Goal: Task Accomplishment & Management: Complete application form

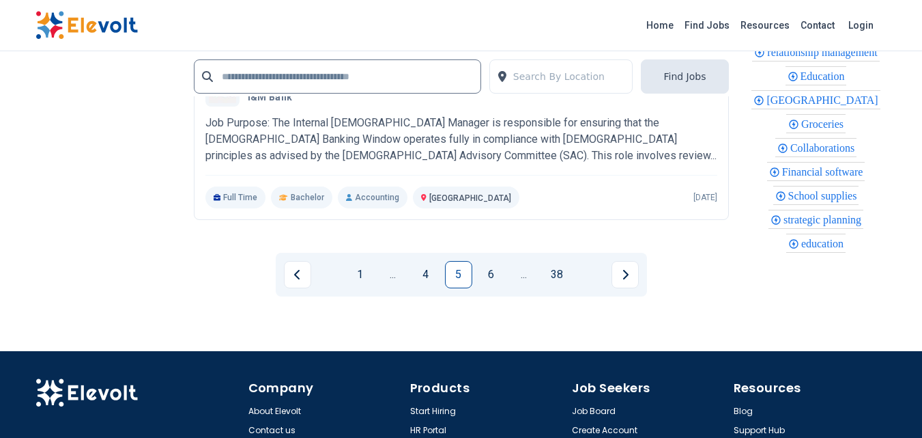
scroll to position [3074, 0]
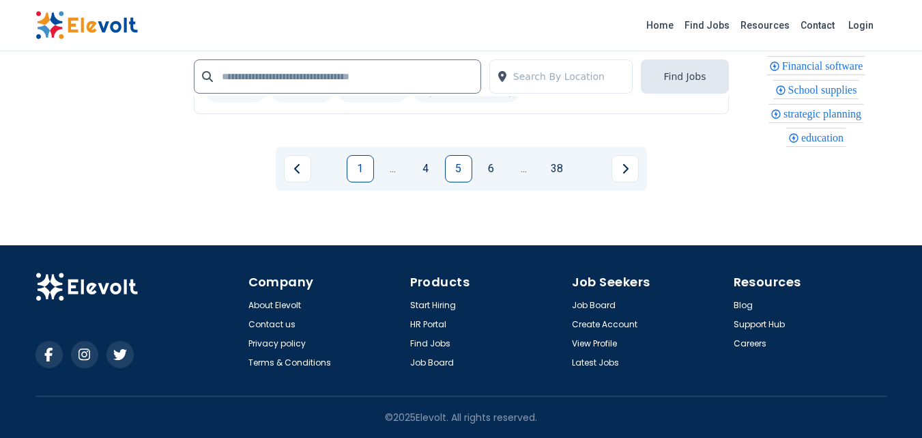
click at [360, 168] on link "1" at bounding box center [360, 168] width 27 height 27
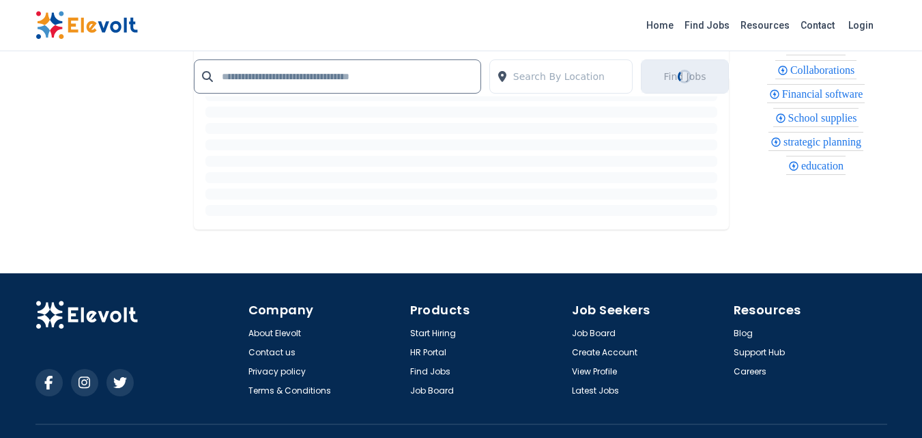
scroll to position [852, 0]
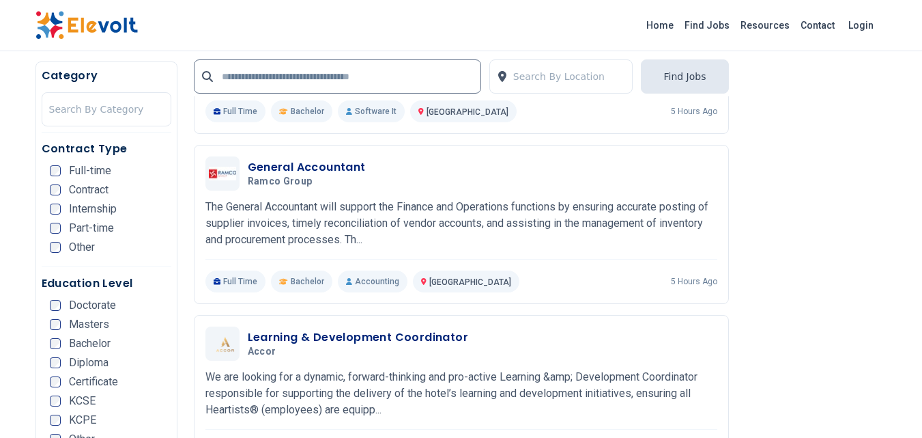
scroll to position [2522, 0]
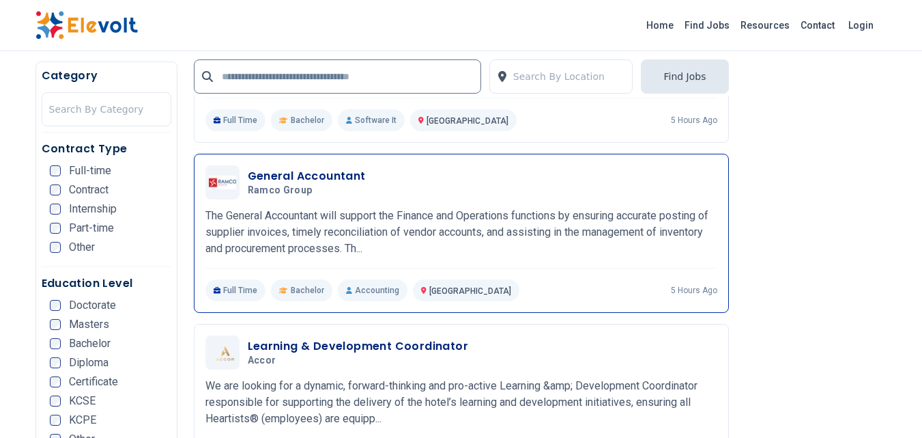
click at [727, 293] on div "General Accountant Ramco Group 10/14/2025 11/13/2025 Nairobi KE The General Acc…" at bounding box center [461, 233] width 535 height 159
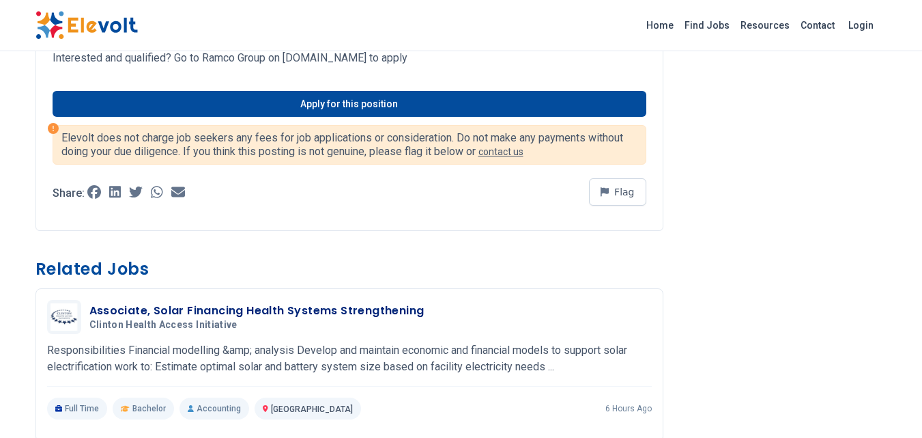
scroll to position [1677, 0]
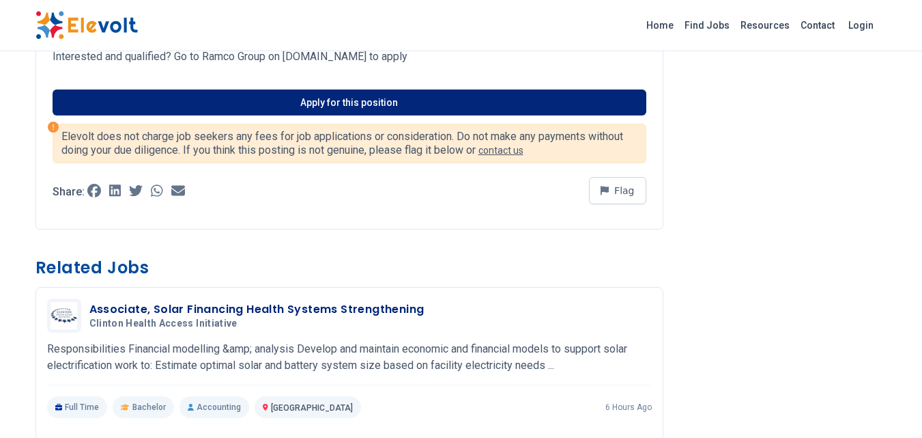
click at [212, 104] on link "Apply for this position" at bounding box center [350, 102] width 594 height 26
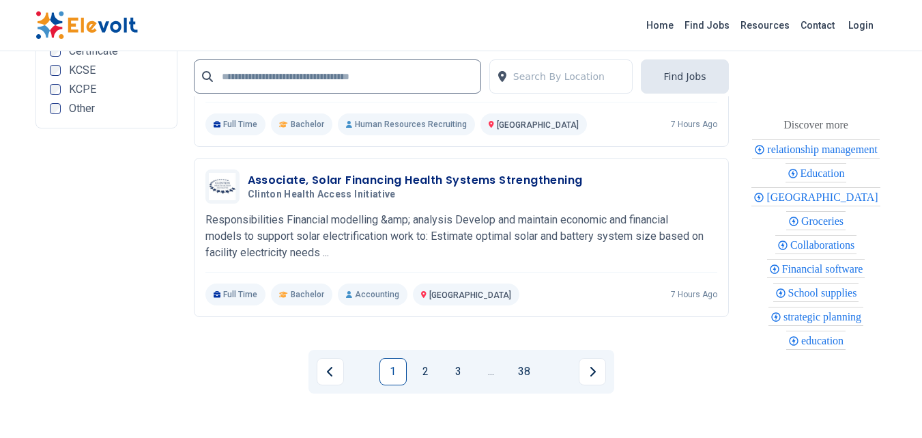
scroll to position [3410, 0]
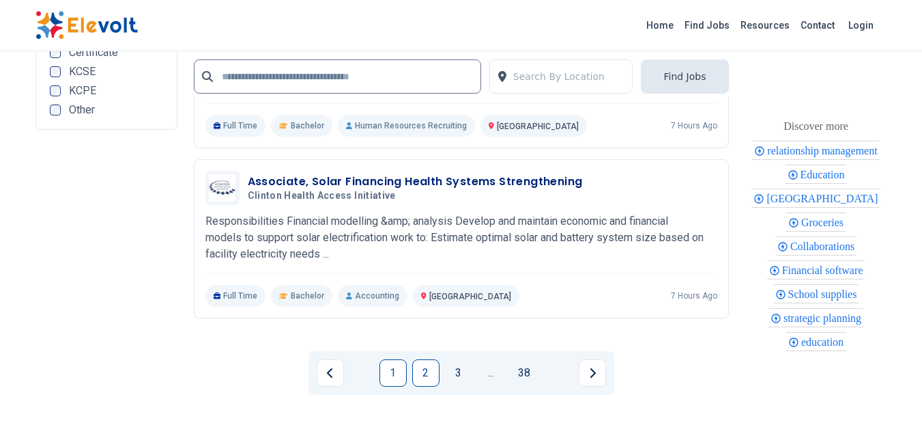
click at [426, 381] on link "2" at bounding box center [425, 372] width 27 height 27
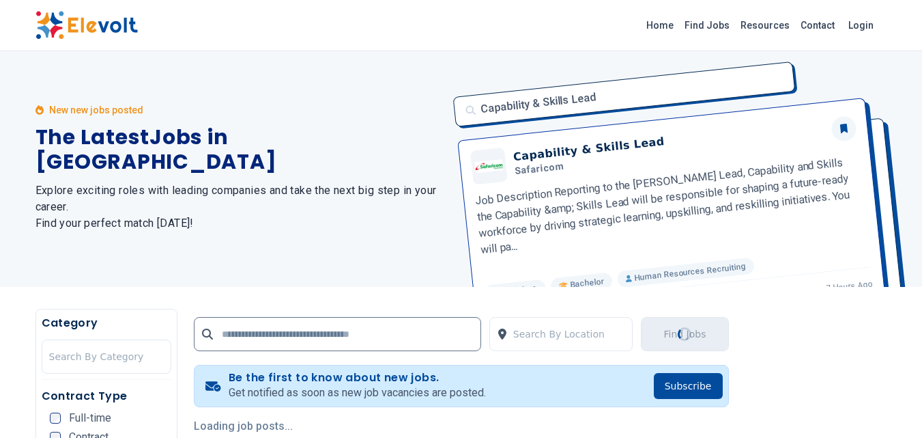
scroll to position [0, 0]
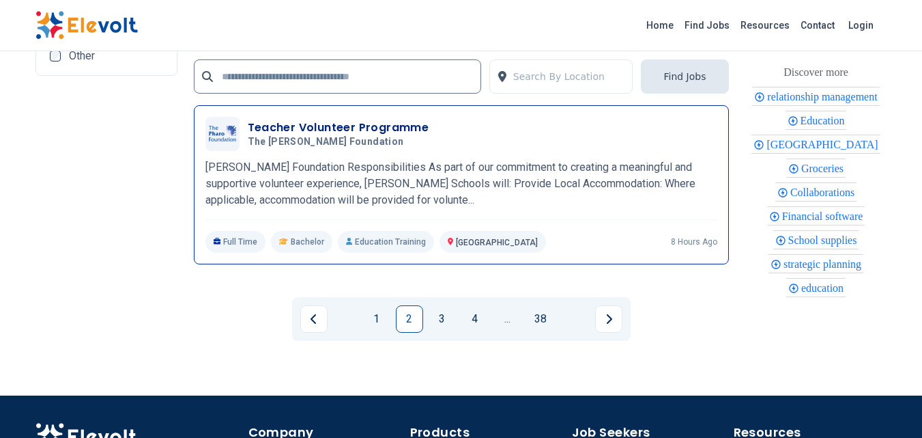
scroll to position [3444, 0]
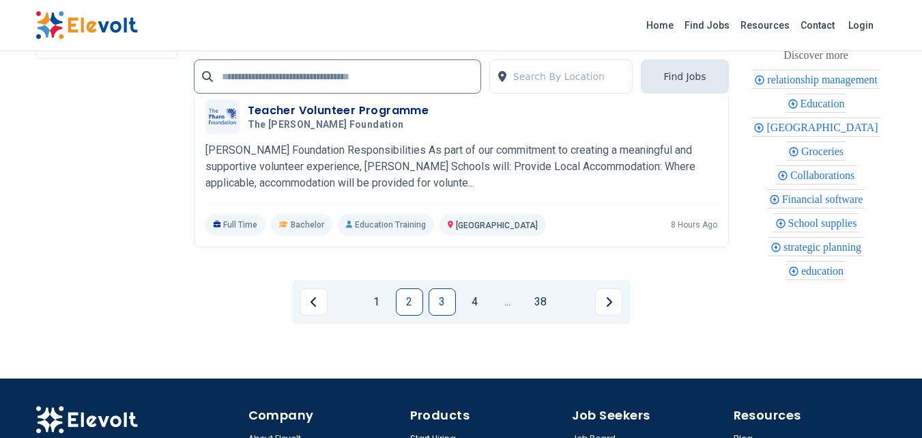
click at [432, 290] on link "3" at bounding box center [442, 301] width 27 height 27
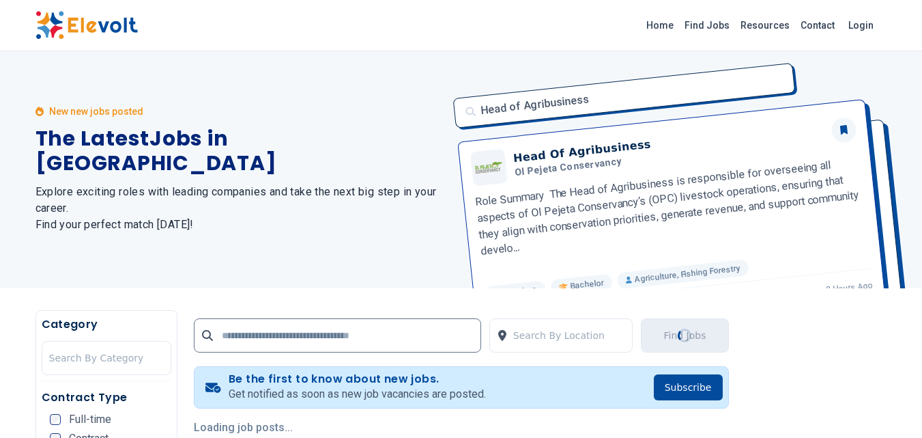
scroll to position [0, 0]
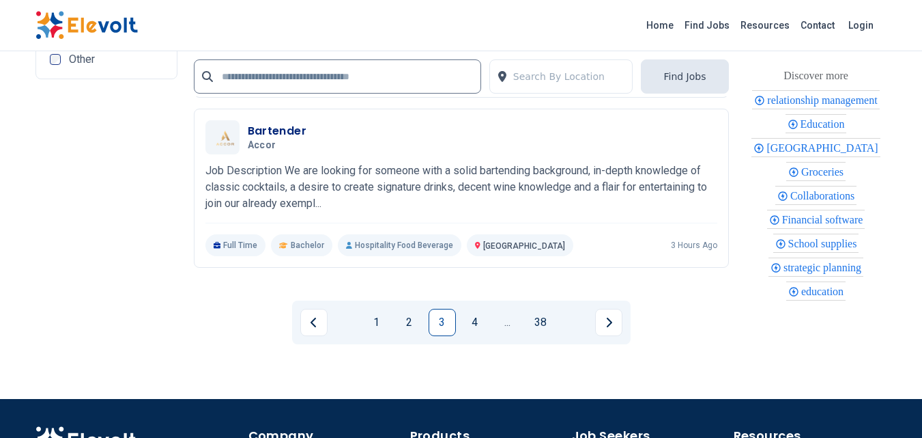
scroll to position [2921, 0]
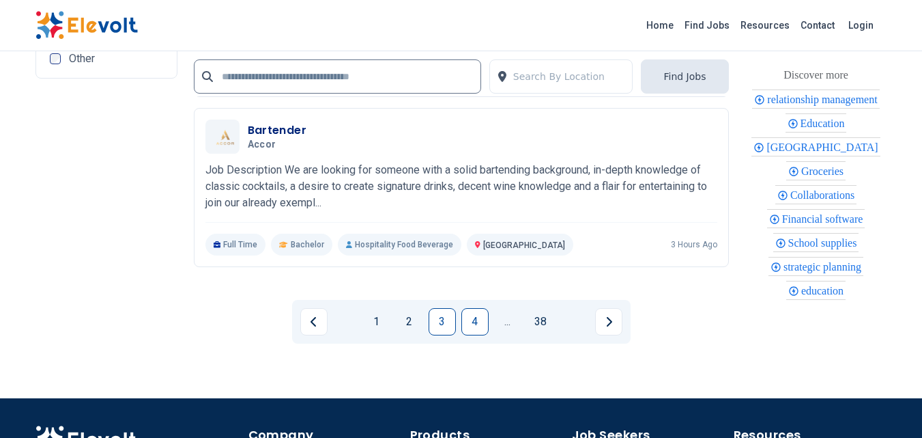
click at [480, 330] on link "4" at bounding box center [475, 321] width 27 height 27
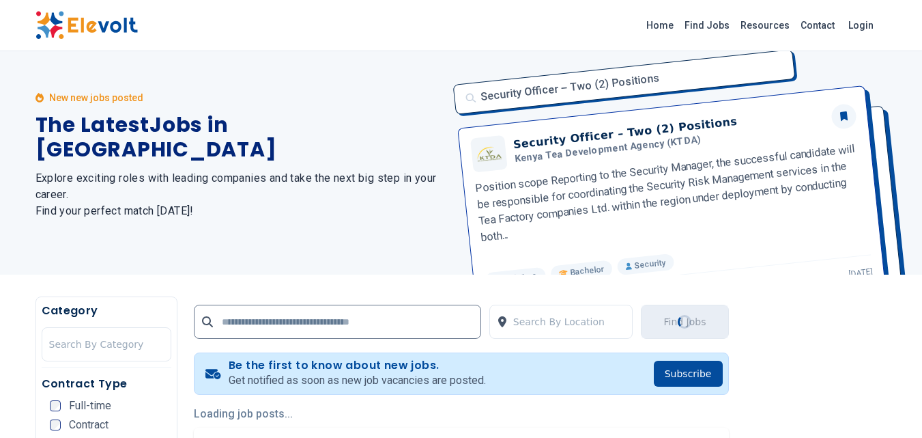
scroll to position [0, 0]
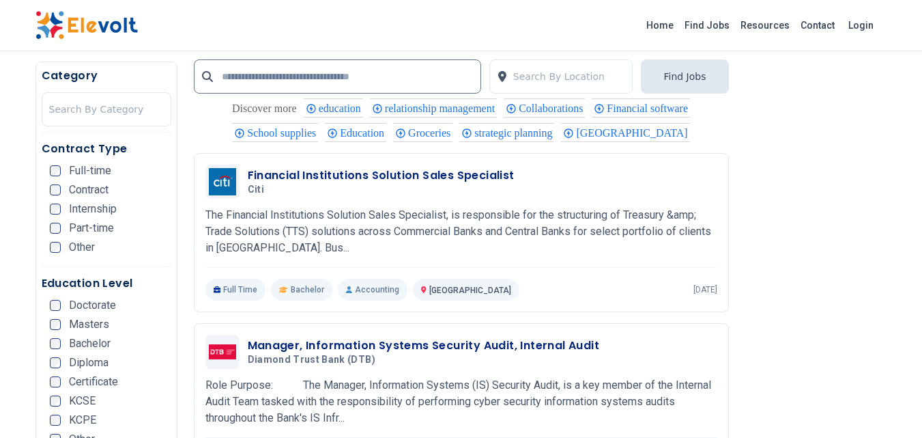
scroll to position [1966, 0]
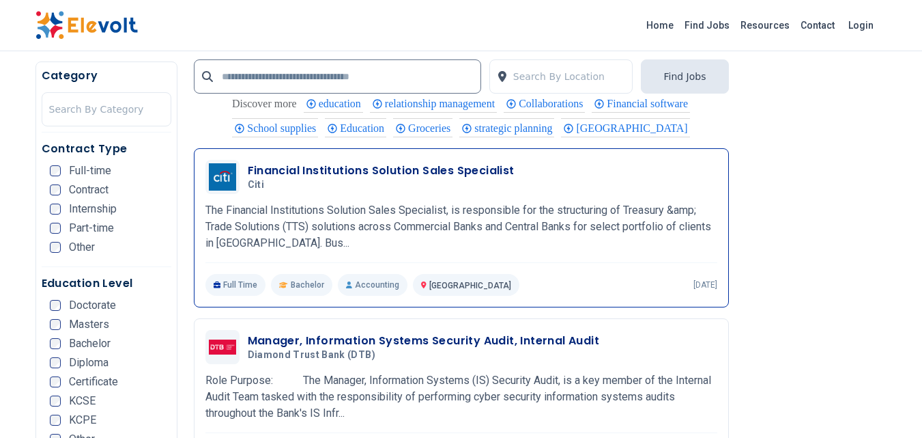
click at [663, 280] on div "Full Time Bachelor Accounting Nairobi KE 1 day ago" at bounding box center [462, 285] width 512 height 22
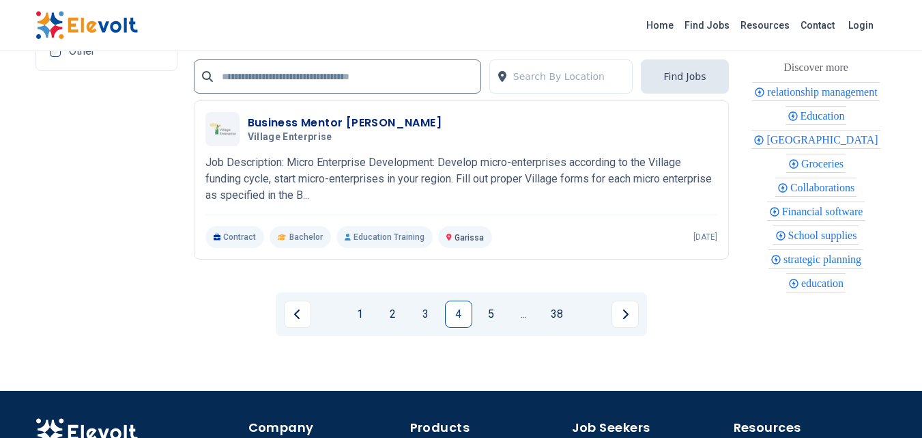
scroll to position [2930, 0]
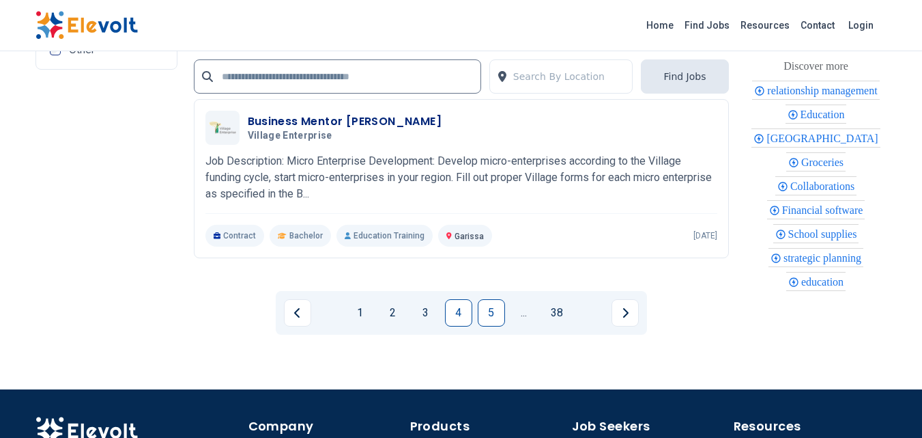
click at [491, 312] on link "5" at bounding box center [491, 312] width 27 height 27
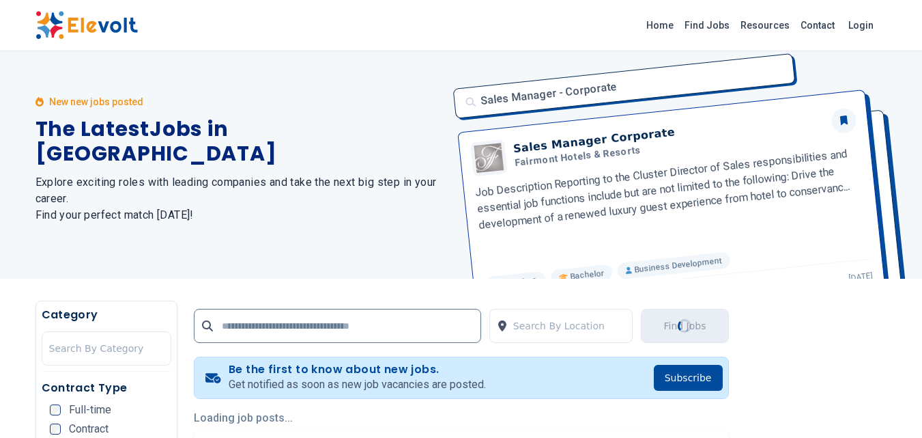
scroll to position [0, 0]
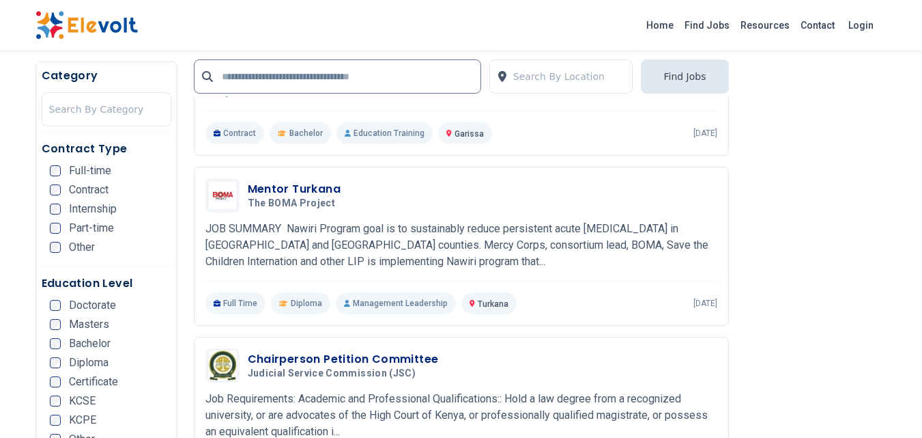
scroll to position [804, 0]
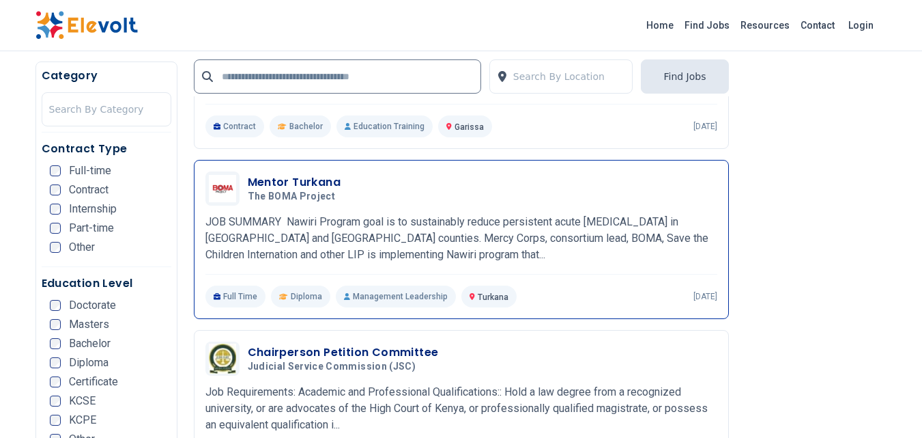
click at [557, 213] on div "Mentor Turkana The BOMA Project 10/09/2025 11/08/2025 Turkana KE JOB SUMMARY Na…" at bounding box center [462, 239] width 512 height 136
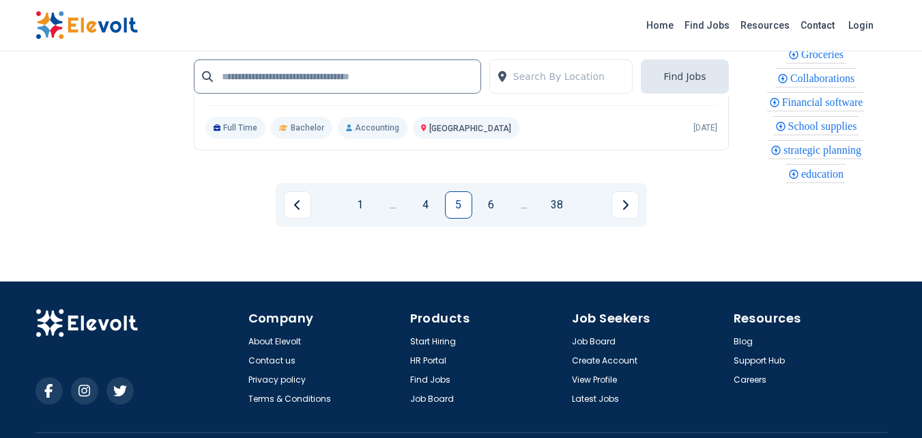
scroll to position [3074, 0]
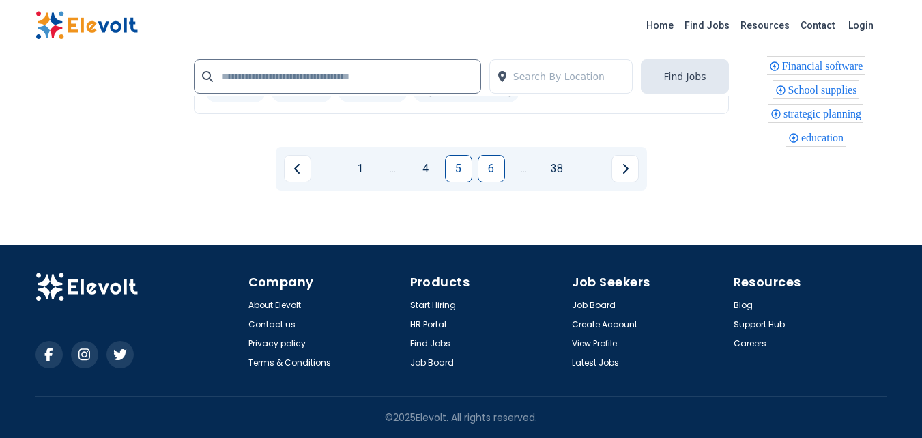
click at [490, 173] on link "6" at bounding box center [491, 168] width 27 height 27
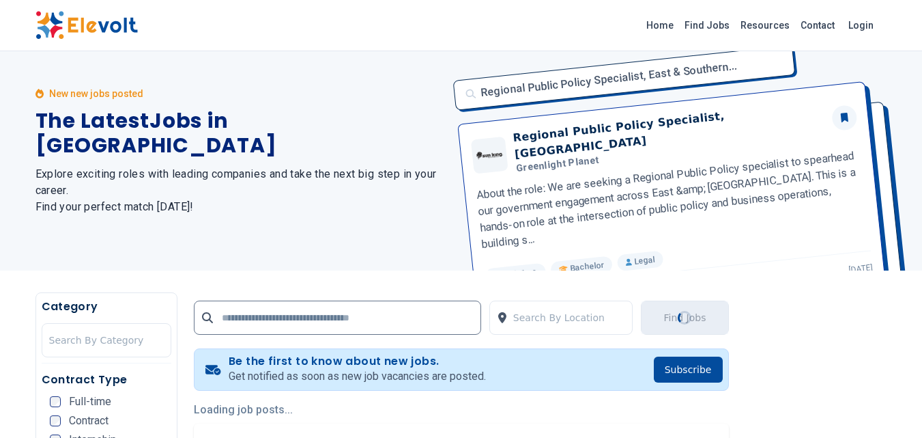
scroll to position [0, 0]
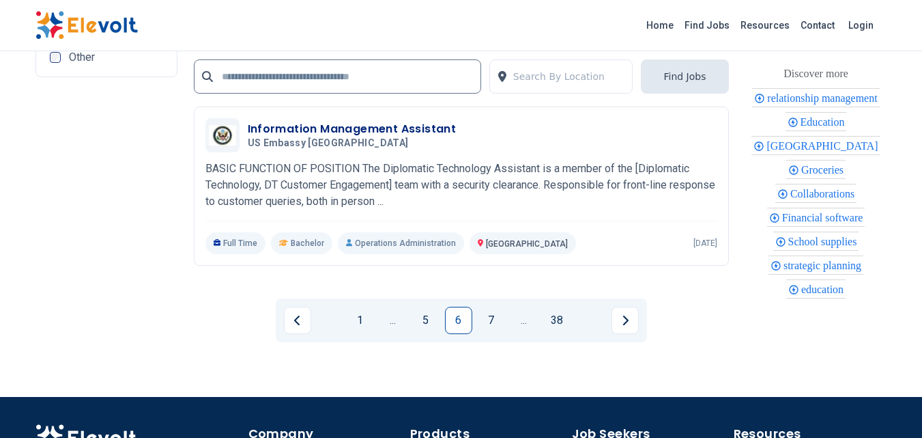
scroll to position [2952, 0]
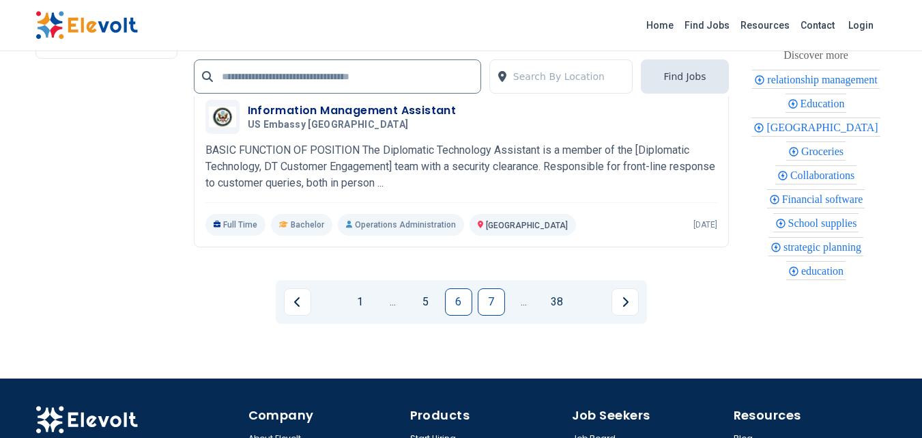
click at [486, 304] on link "7" at bounding box center [491, 301] width 27 height 27
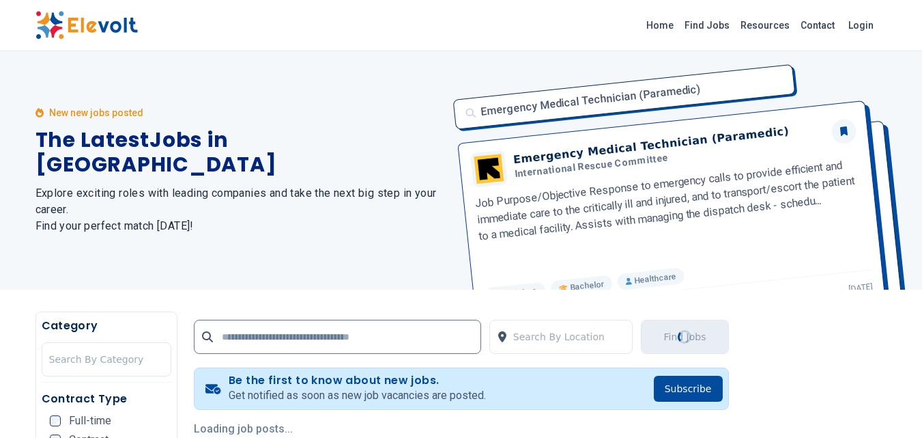
scroll to position [0, 0]
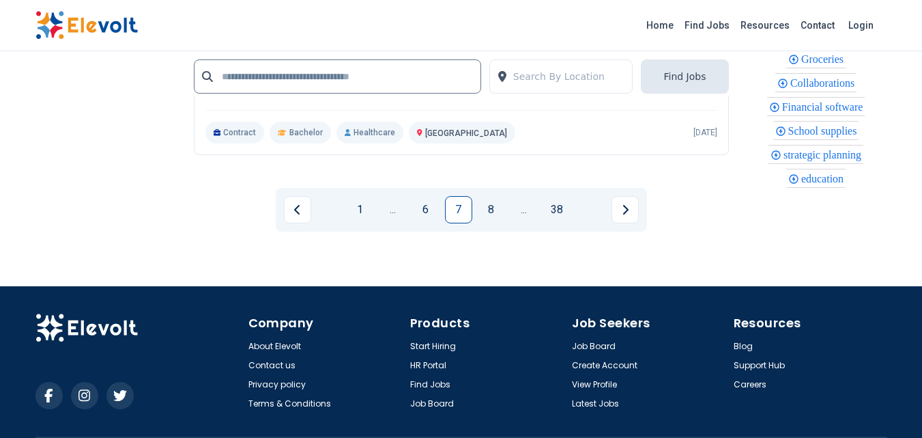
scroll to position [3034, 0]
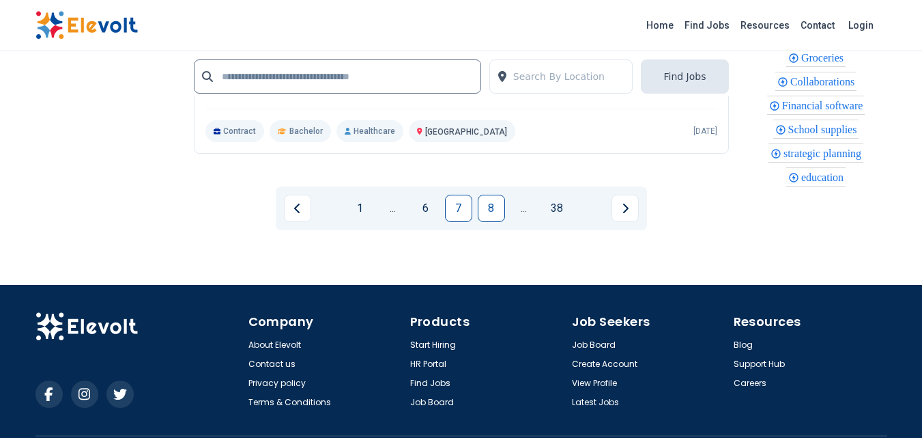
click at [483, 204] on link "8" at bounding box center [491, 208] width 27 height 27
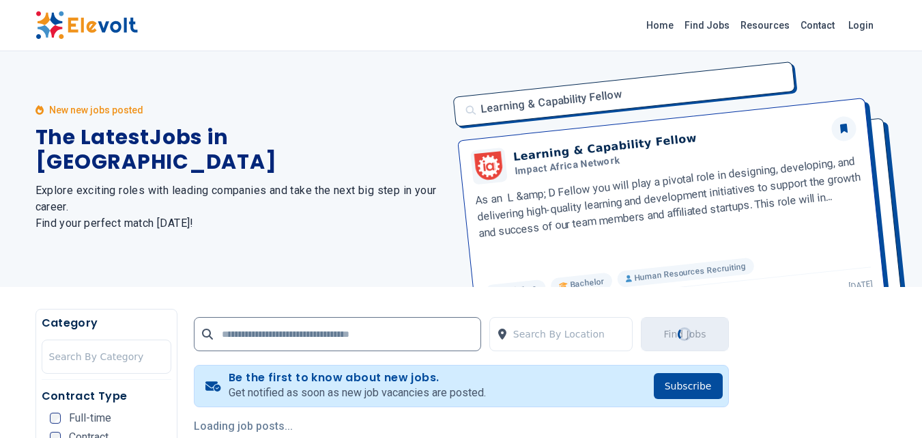
scroll to position [0, 0]
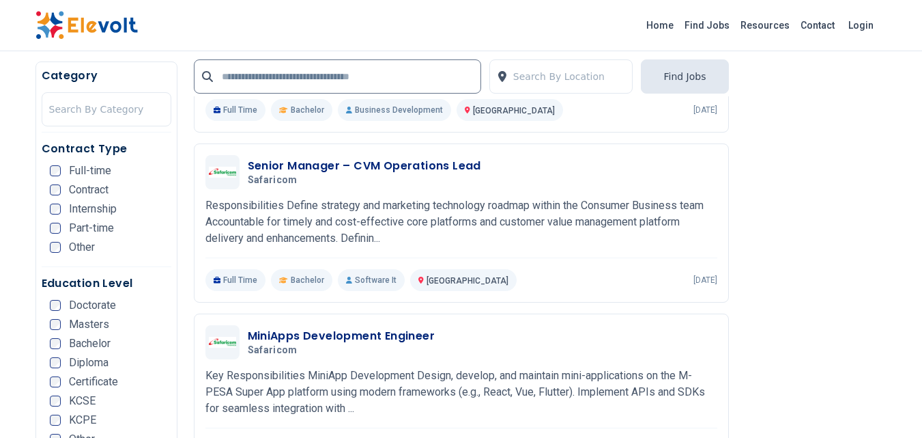
scroll to position [2314, 0]
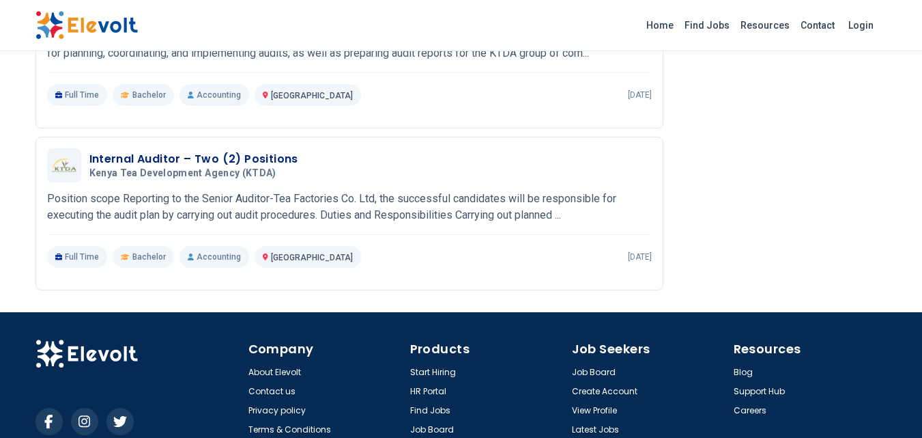
scroll to position [1665, 0]
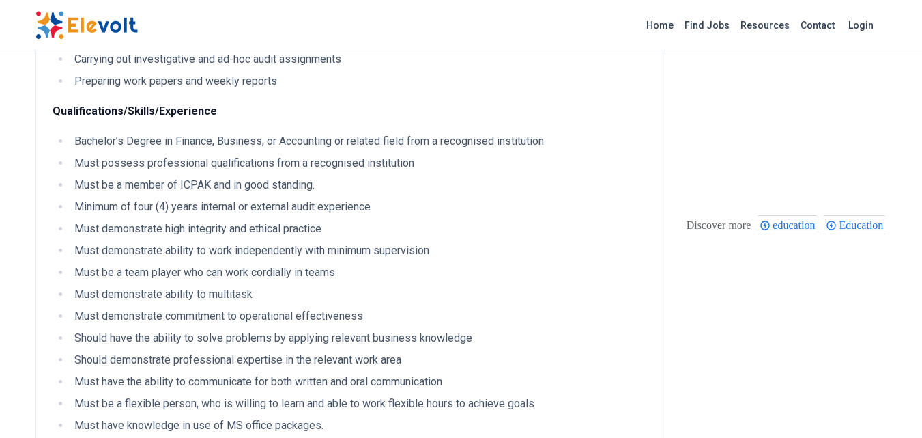
scroll to position [425, 0]
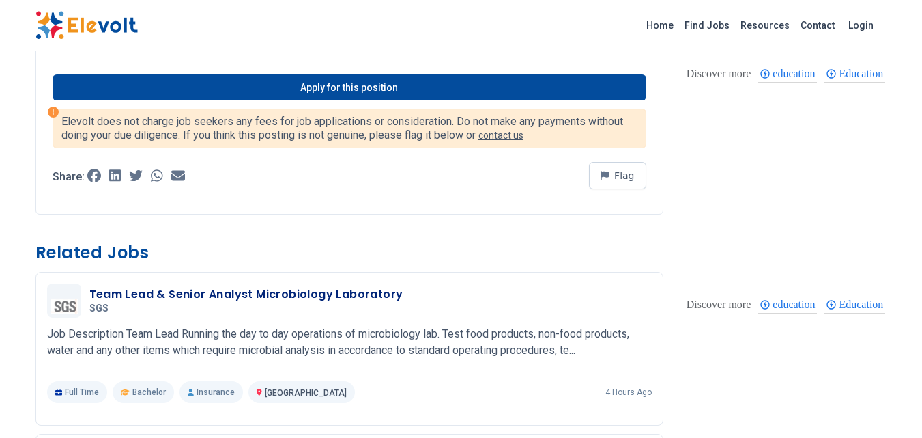
scroll to position [546, 0]
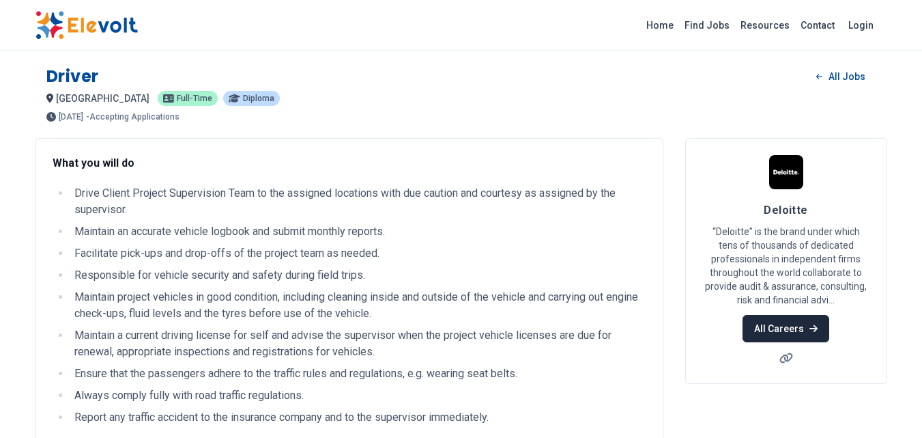
click at [761, 331] on link "All Careers" at bounding box center [786, 328] width 87 height 27
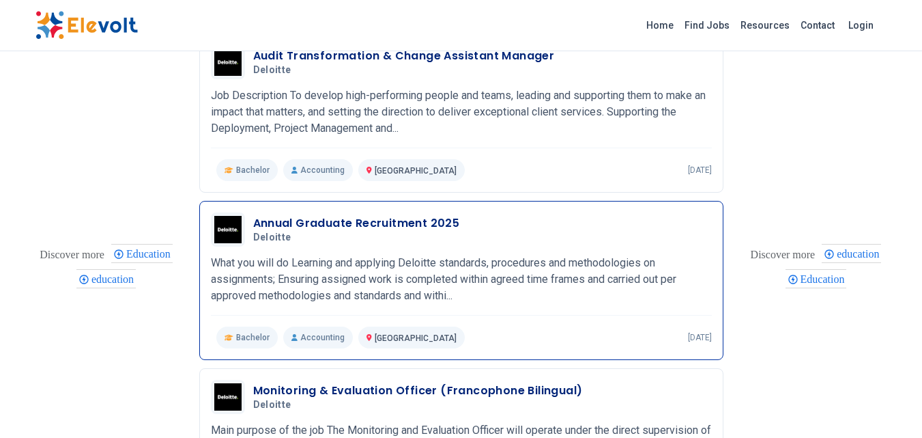
scroll to position [1032, 0]
click at [468, 301] on p "What you will do Learning and applying Deloitte standards, procedures and metho…" at bounding box center [461, 278] width 501 height 49
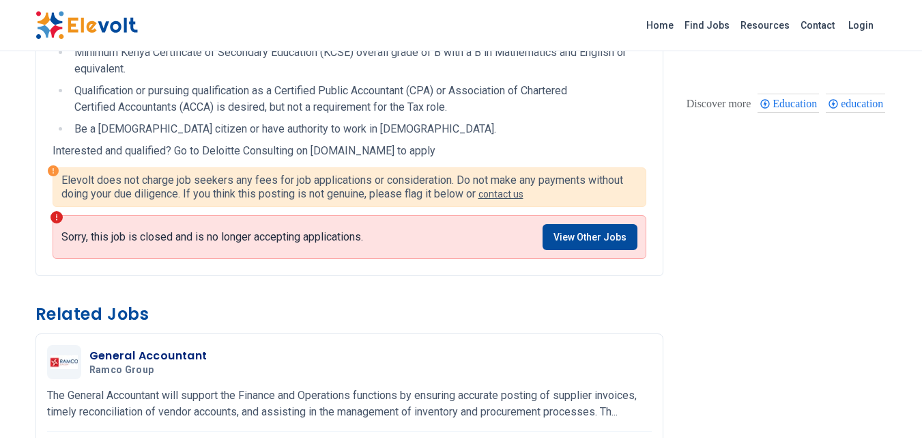
scroll to position [500, 0]
click at [569, 239] on link "View Other Jobs" at bounding box center [590, 238] width 95 height 26
